Goal: Task Accomplishment & Management: Manage account settings

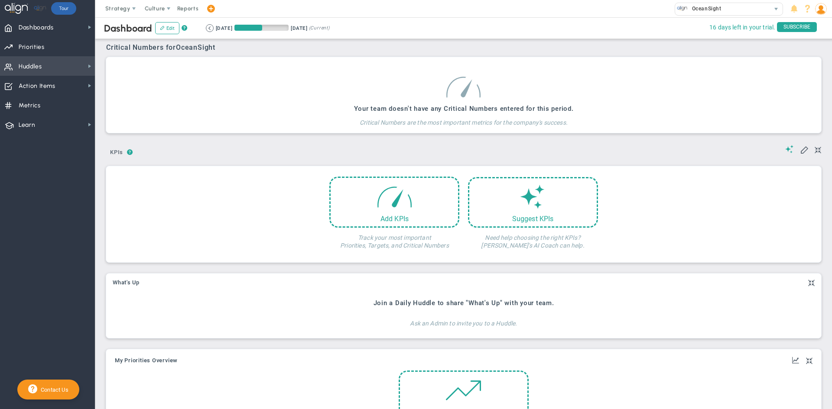
click at [32, 61] on span "Huddles" at bounding box center [30, 67] width 23 height 18
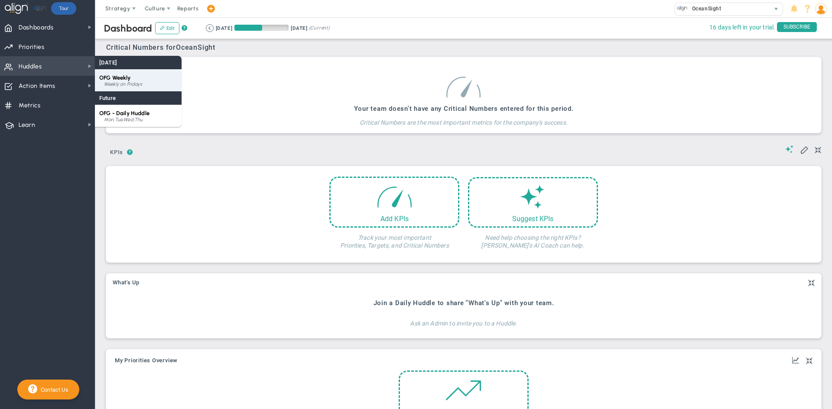
click at [114, 82] on div "Weekly on Fridays" at bounding box center [140, 84] width 73 height 5
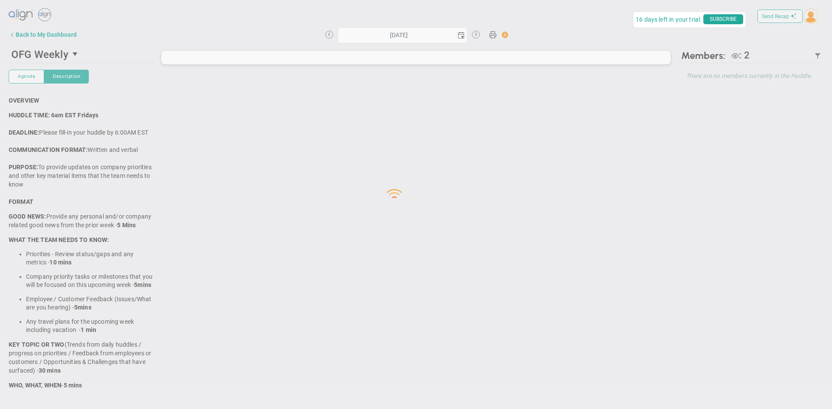
type input "[DATE]"
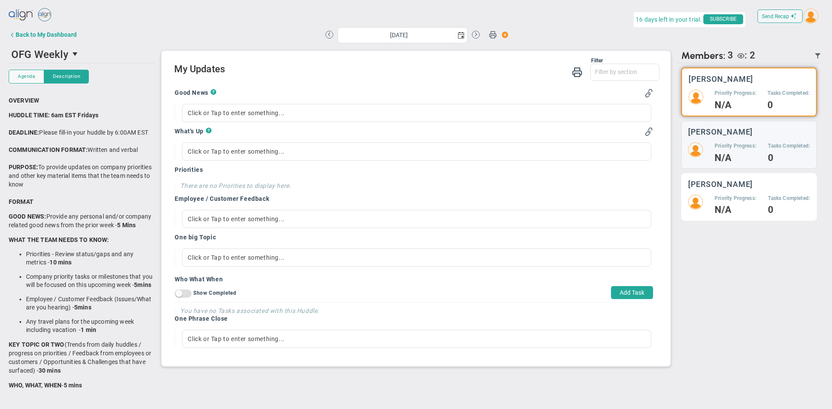
click at [737, 192] on div "Alison Proctor Priority Progress: N/A Tasks Completed: 0" at bounding box center [749, 197] width 136 height 48
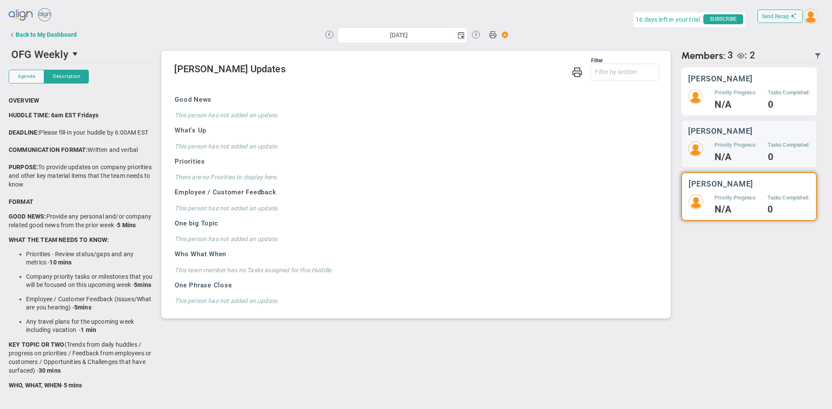
click at [734, 96] on h5 "Priority Progress:" at bounding box center [735, 92] width 42 height 7
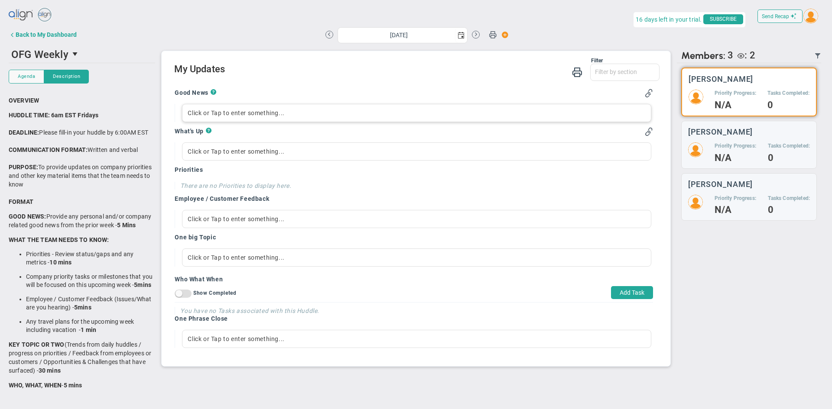
click at [197, 112] on div "Click or Tap to enter something..." at bounding box center [416, 113] width 469 height 18
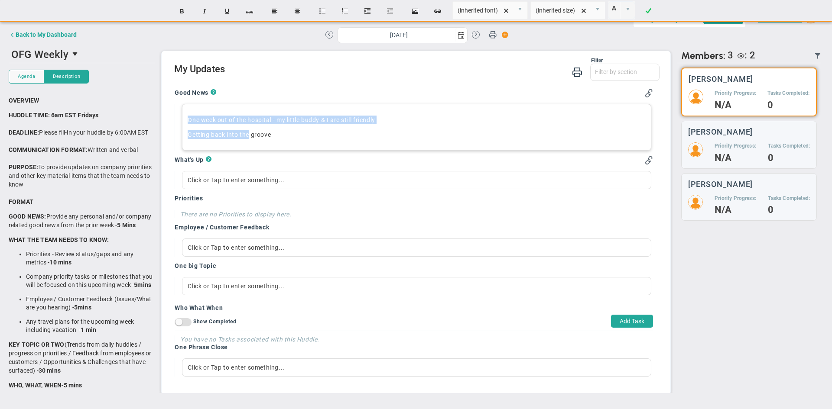
drag, startPoint x: 185, startPoint y: 120, endPoint x: 249, endPoint y: 131, distance: 64.2
click at [249, 131] on div "One week out of the hospital - my little buddy & I are still friendly Getting b…" at bounding box center [416, 127] width 469 height 47
click at [323, 10] on button "Insert unordered list" at bounding box center [322, 11] width 21 height 16
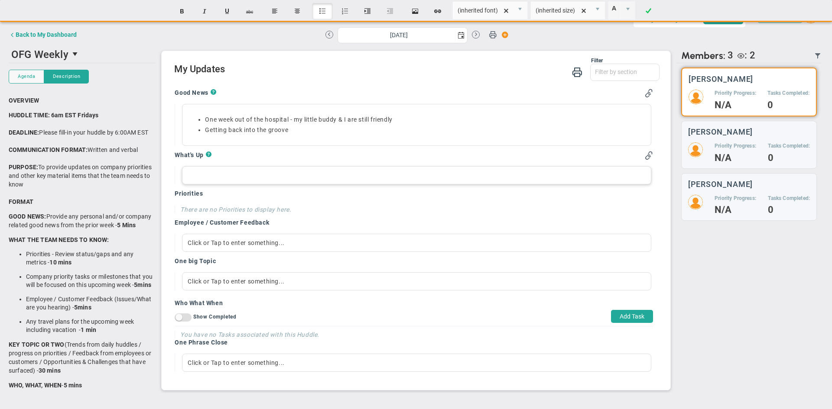
click at [195, 178] on div at bounding box center [416, 175] width 469 height 18
click at [198, 179] on div "Click or Tap to enter something..." at bounding box center [416, 175] width 469 height 18
paste div
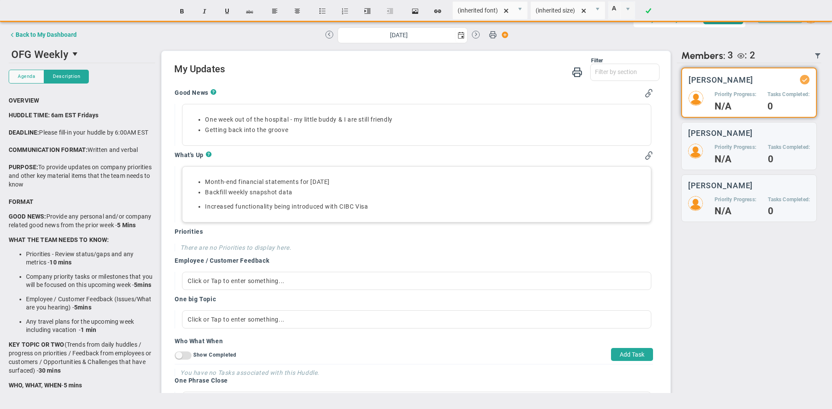
click at [210, 168] on div "Month-end financial statements for Jul Backfill weekly snapshot data Increased …" at bounding box center [416, 194] width 469 height 56
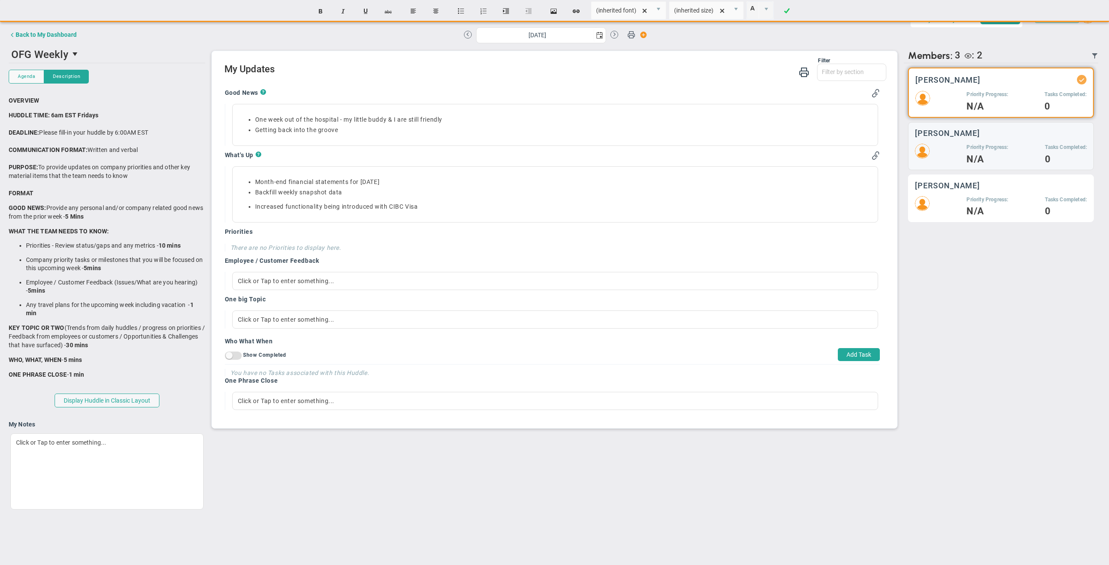
click at [831, 192] on div "Alison Proctor Priority Progress: N/A Tasks Completed: 0" at bounding box center [1001, 199] width 186 height 48
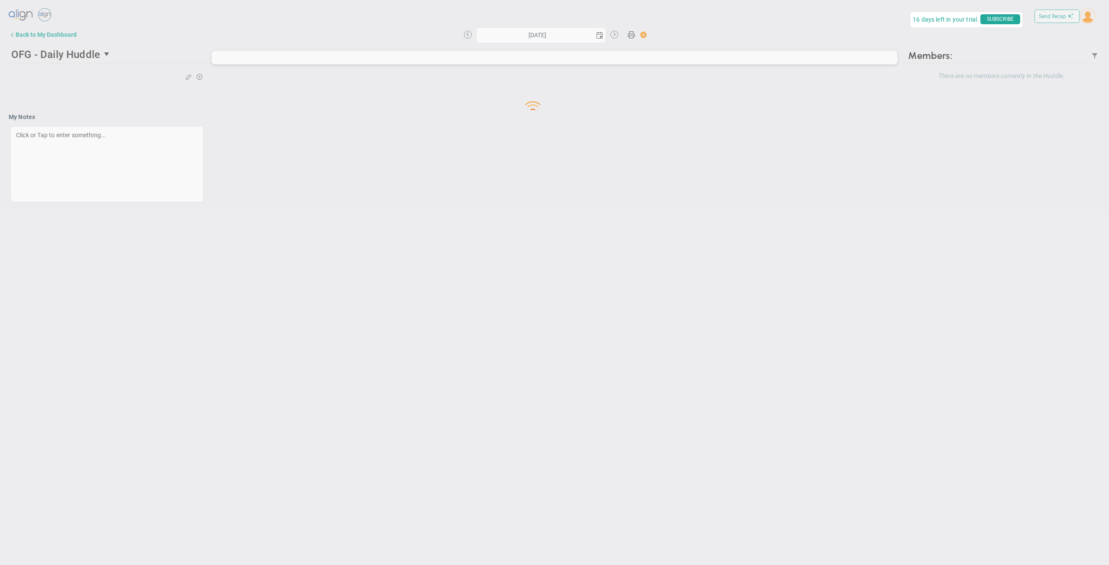
type input "[DATE]"
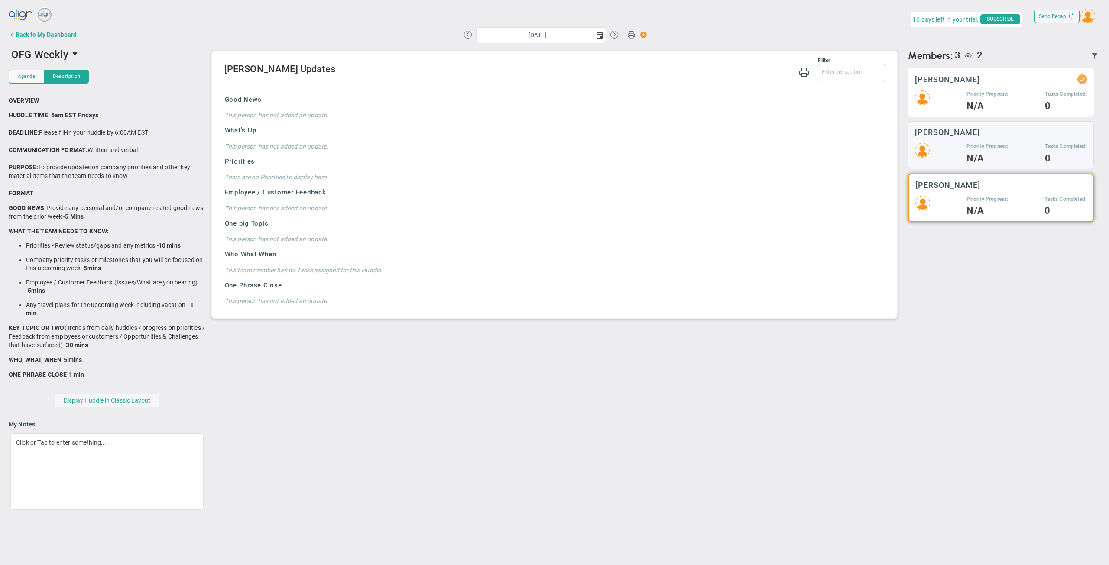
click at [987, 100] on div "Priority Progress: N/A" at bounding box center [988, 100] width 42 height 19
